Goal: Information Seeking & Learning: Compare options

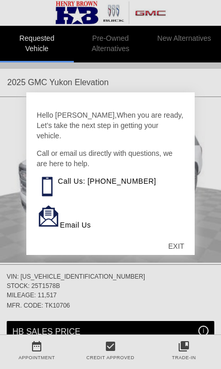
scroll to position [3, 0]
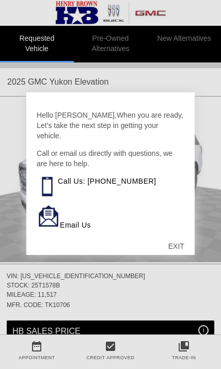
click at [176, 250] on div "EXIT" at bounding box center [176, 245] width 37 height 31
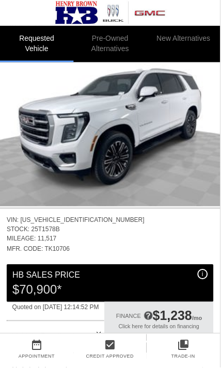
scroll to position [57, 0]
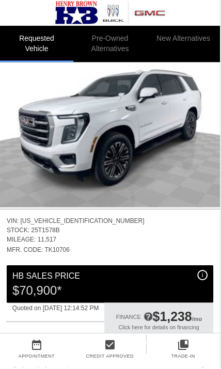
click at [186, 158] on img at bounding box center [110, 124] width 221 height 165
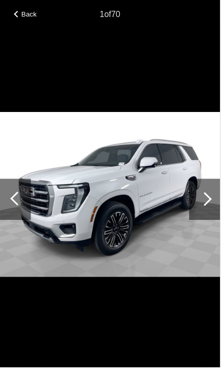
click at [205, 207] on div at bounding box center [205, 200] width 14 height 14
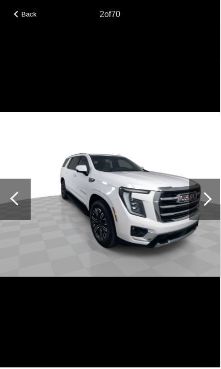
click at [206, 207] on div at bounding box center [205, 200] width 14 height 14
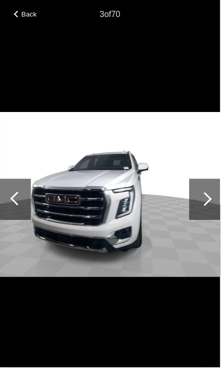
click at [203, 221] on div at bounding box center [205, 199] width 31 height 41
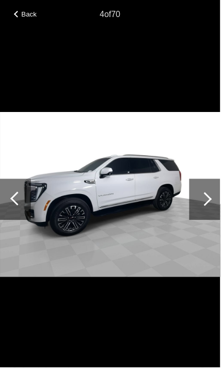
click at [210, 221] on div at bounding box center [205, 199] width 31 height 41
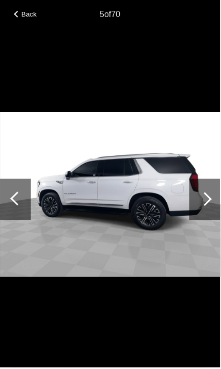
click at [209, 207] on div at bounding box center [205, 200] width 14 height 14
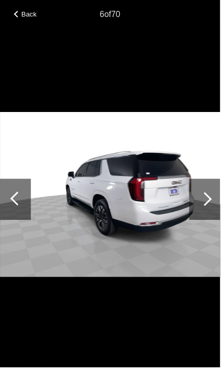
click at [209, 221] on div at bounding box center [205, 199] width 31 height 41
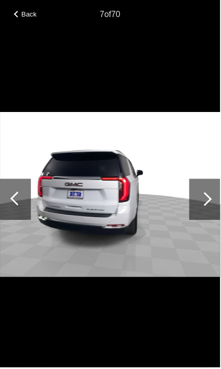
click at [217, 218] on div at bounding box center [205, 199] width 31 height 41
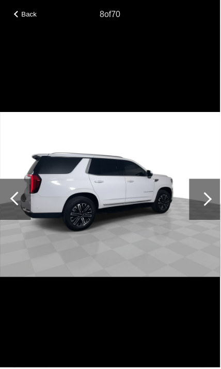
click at [211, 221] on div at bounding box center [205, 199] width 31 height 41
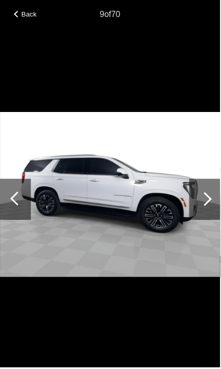
click at [210, 221] on div at bounding box center [205, 199] width 31 height 41
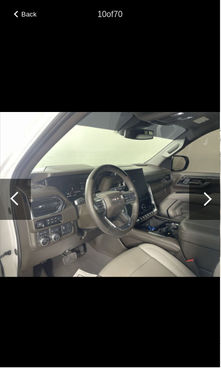
scroll to position [119, 0]
click at [204, 207] on div at bounding box center [205, 200] width 14 height 14
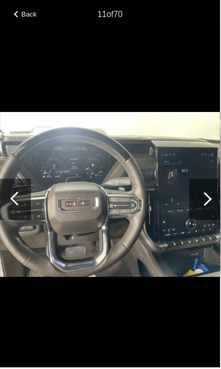
click at [214, 215] on div at bounding box center [205, 199] width 31 height 41
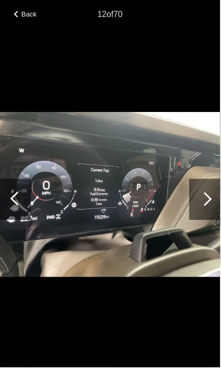
click at [207, 221] on div at bounding box center [205, 199] width 31 height 41
click at [209, 221] on div at bounding box center [205, 199] width 31 height 41
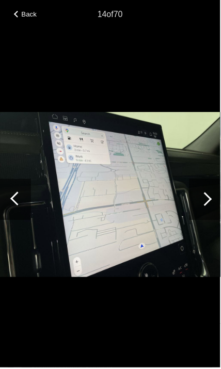
click at [206, 221] on div at bounding box center [205, 199] width 31 height 41
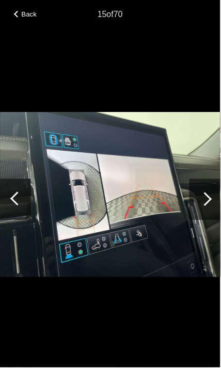
click at [20, 14] on div "Back" at bounding box center [26, 12] width 52 height 5
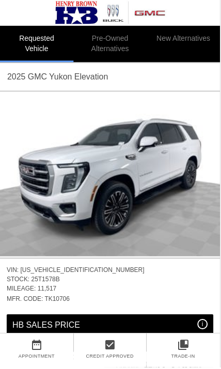
scroll to position [0, 0]
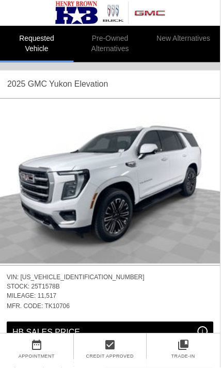
click at [115, 47] on li "Pre-Owned Alternatives" at bounding box center [111, 44] width 74 height 37
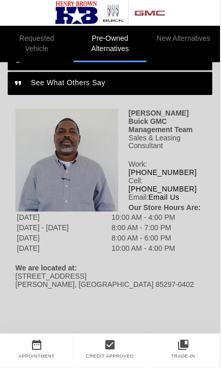
scroll to position [528, 0]
